Goal: Task Accomplishment & Management: Manage account settings

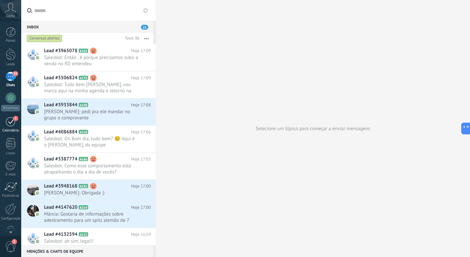
click at [4, 130] on div "Calendário" at bounding box center [10, 131] width 19 height 4
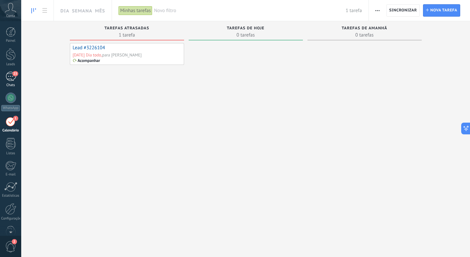
click at [5, 79] on link "23 Chats" at bounding box center [10, 80] width 21 height 16
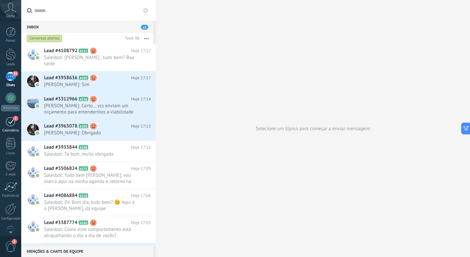
click at [12, 127] on link "1 [GEOGRAPHIC_DATA]" at bounding box center [10, 124] width 21 height 16
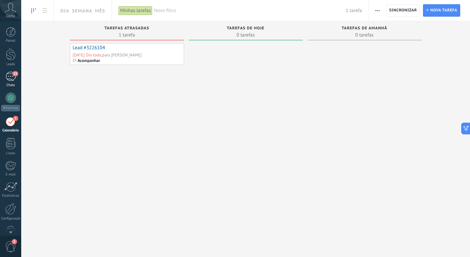
click at [15, 75] on span "23" at bounding box center [15, 73] width 6 height 5
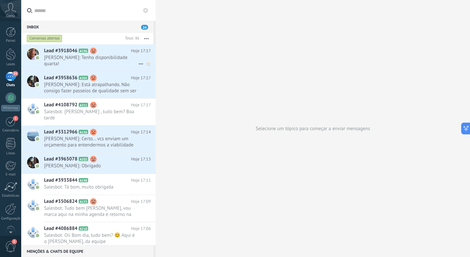
click at [90, 57] on span "[PERSON_NAME]: Tenho disponibilidade quarta!" at bounding box center [91, 60] width 94 height 12
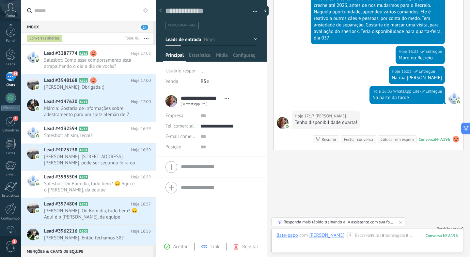
scroll to position [5, 0]
click at [9, 242] on span "2" at bounding box center [10, 246] width 11 height 11
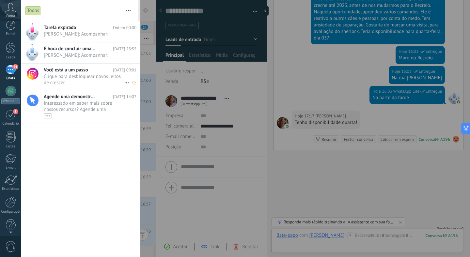
scroll to position [0, 0]
click at [87, 37] on span "[PERSON_NAME]: Acompanhar: •••" at bounding box center [84, 34] width 80 height 6
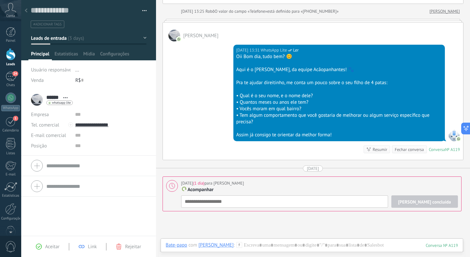
scroll to position [148, 0]
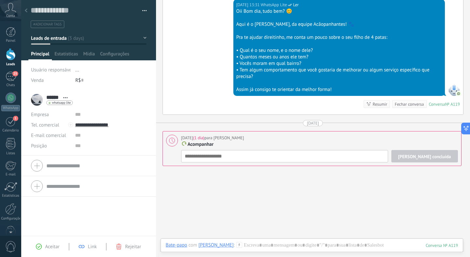
click at [26, 11] on icon at bounding box center [26, 10] width 3 height 4
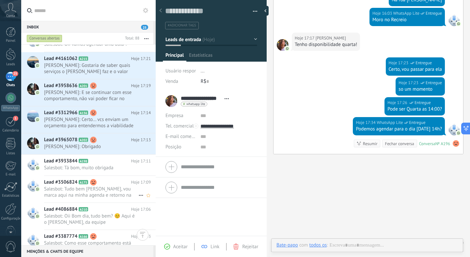
scroll to position [148, 0]
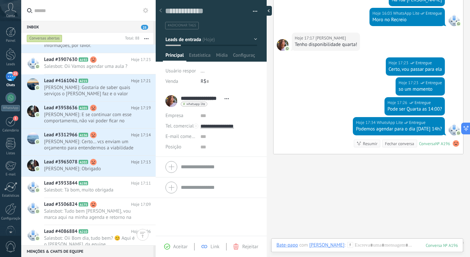
click at [267, 9] on div at bounding box center [267, 11] width 10 height 10
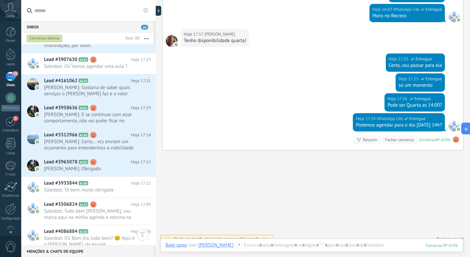
scroll to position [459, 0]
click at [101, 84] on h2 "Lead #4161062 A215" at bounding box center [87, 81] width 87 height 7
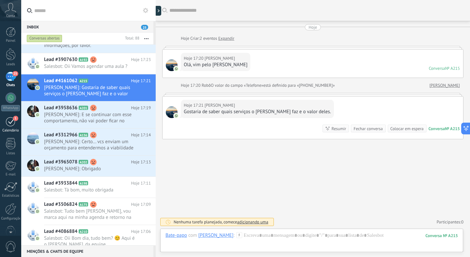
click at [11, 121] on div "1" at bounding box center [11, 121] width 10 height 10
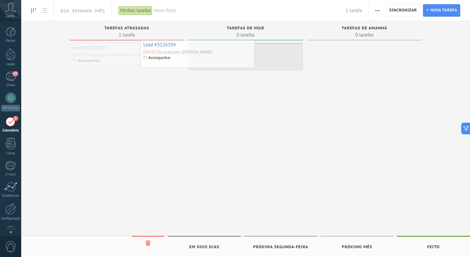
drag, startPoint x: 152, startPoint y: 61, endPoint x: 225, endPoint y: 57, distance: 72.5
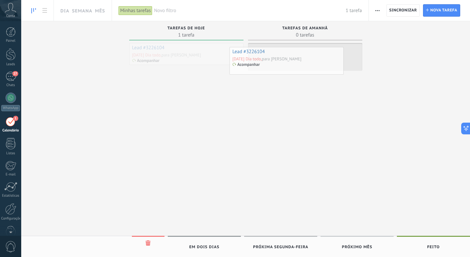
drag, startPoint x: 212, startPoint y: 53, endPoint x: 315, endPoint y: 57, distance: 102.9
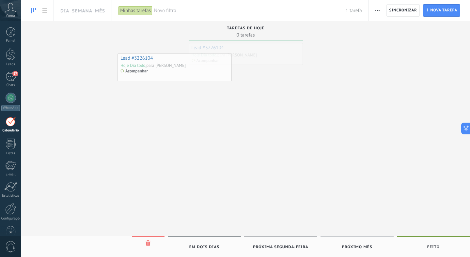
drag, startPoint x: 270, startPoint y: 61, endPoint x: 170, endPoint y: 81, distance: 102.3
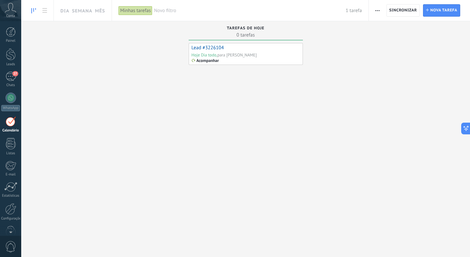
click at [240, 53] on div "Hoje Dia todo, para [PERSON_NAME]" at bounding box center [224, 55] width 65 height 6
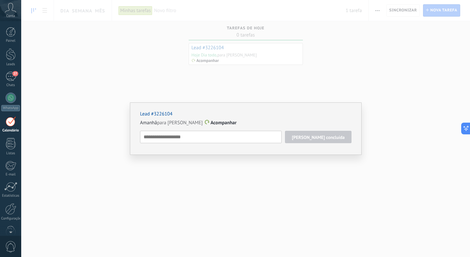
click at [203, 121] on span "Amanhã para [PERSON_NAME]" at bounding box center [171, 123] width 63 height 6
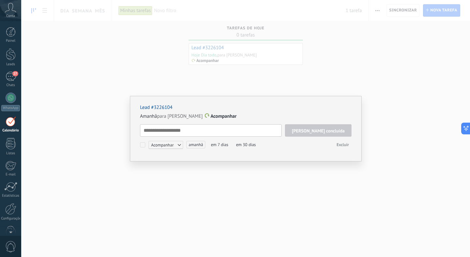
click at [218, 81] on div "Lead #3226104 Amanhã para [PERSON_NAME] concluída Acompanhar Acompanhar Reunião…" at bounding box center [245, 128] width 449 height 257
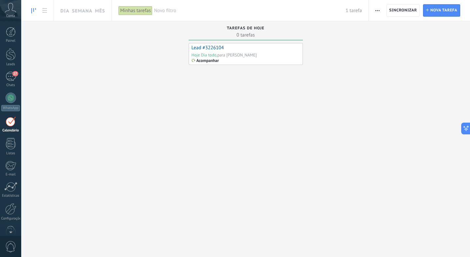
click at [207, 49] on link "Lead #3226104" at bounding box center [208, 48] width 32 height 6
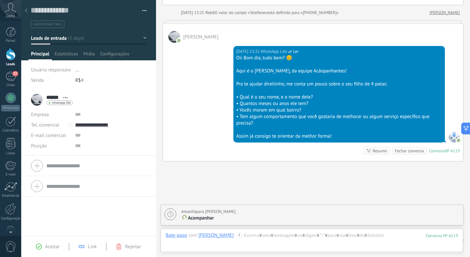
scroll to position [143, 0]
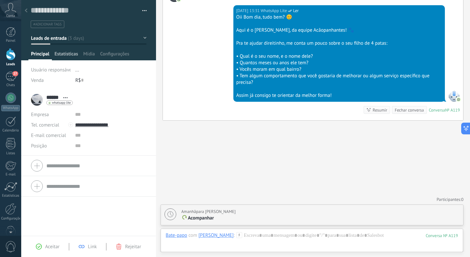
click at [71, 56] on span "Estatísticas" at bounding box center [65, 55] width 23 height 9
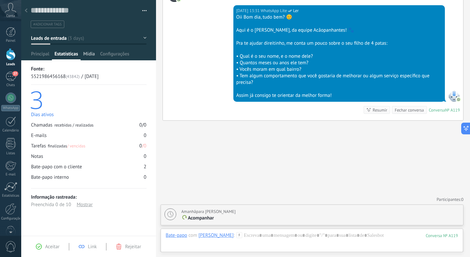
click at [91, 55] on span "Mídia" at bounding box center [89, 55] width 12 height 9
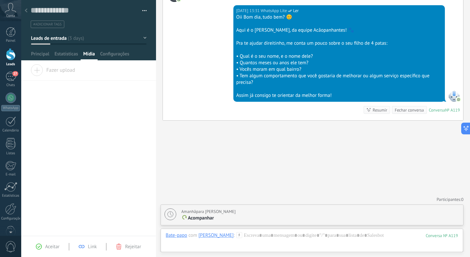
click at [115, 51] on div at bounding box center [88, 30] width 135 height 60
click at [115, 55] on span "Configurações" at bounding box center [114, 55] width 29 height 9
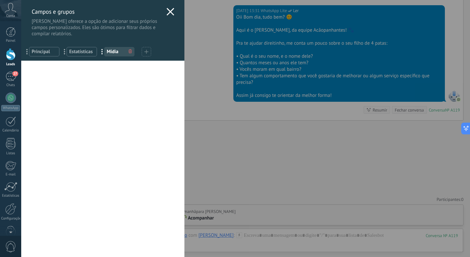
click at [166, 12] on icon at bounding box center [170, 12] width 8 height 8
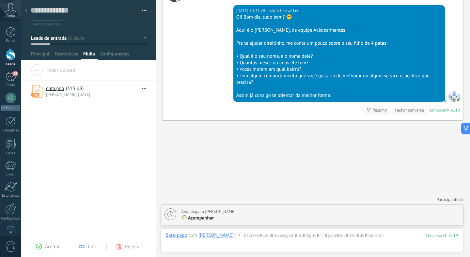
click at [25, 12] on icon at bounding box center [26, 10] width 3 height 4
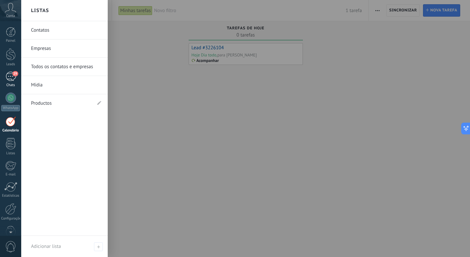
click at [13, 79] on div "29" at bounding box center [11, 76] width 10 height 9
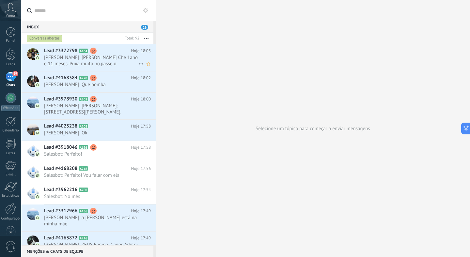
click at [116, 59] on span "[PERSON_NAME]: [PERSON_NAME] Che 1ano e 11 meses. Puxa muito no.passeio. Copaca…" at bounding box center [91, 60] width 94 height 12
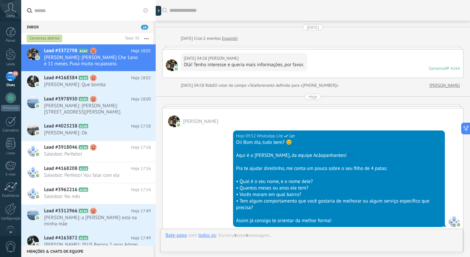
scroll to position [141, 0]
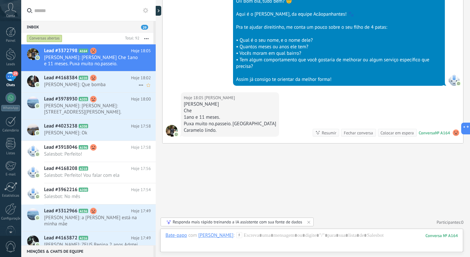
click at [105, 87] on span "[PERSON_NAME]: Que bomba" at bounding box center [91, 85] width 94 height 6
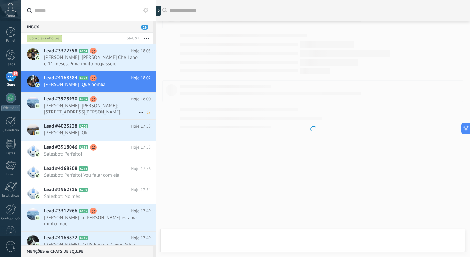
scroll to position [363, 0]
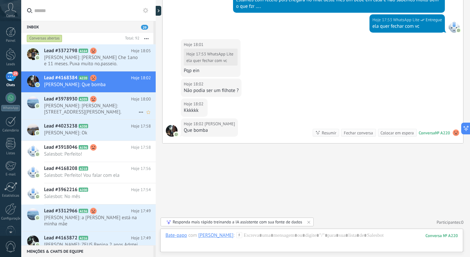
click at [92, 104] on span "[PERSON_NAME]: [PERSON_NAME]: [STREET_ADDRESS][PERSON_NAME]." at bounding box center [91, 109] width 94 height 12
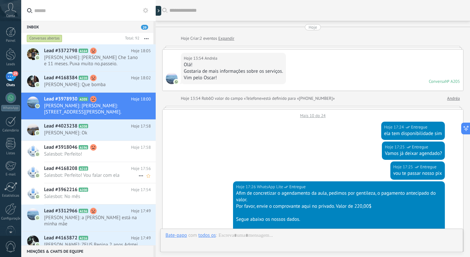
scroll to position [368, 0]
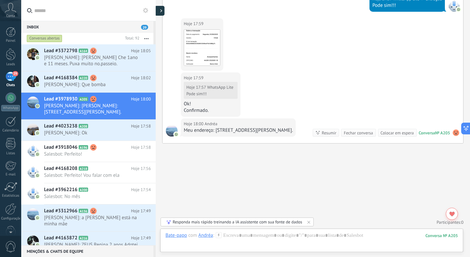
click at [158, 12] on div at bounding box center [160, 11] width 10 height 10
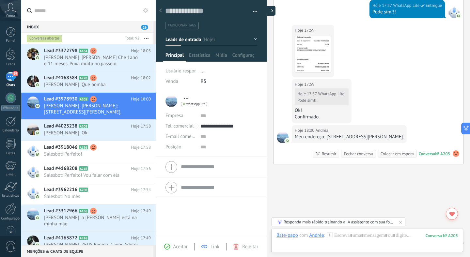
type textarea "**********"
click at [266, 8] on div at bounding box center [267, 11] width 10 height 10
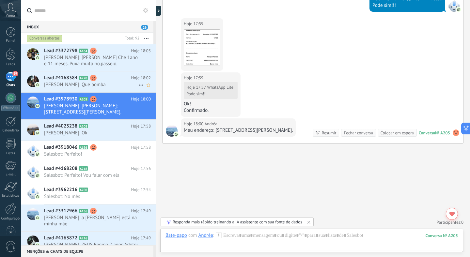
click at [104, 82] on span "[PERSON_NAME]: Que bomba" at bounding box center [91, 85] width 94 height 6
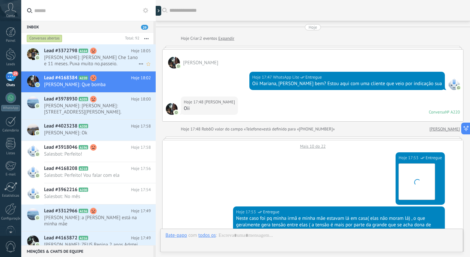
scroll to position [363, 0]
